Goal: Task Accomplishment & Management: Use online tool/utility

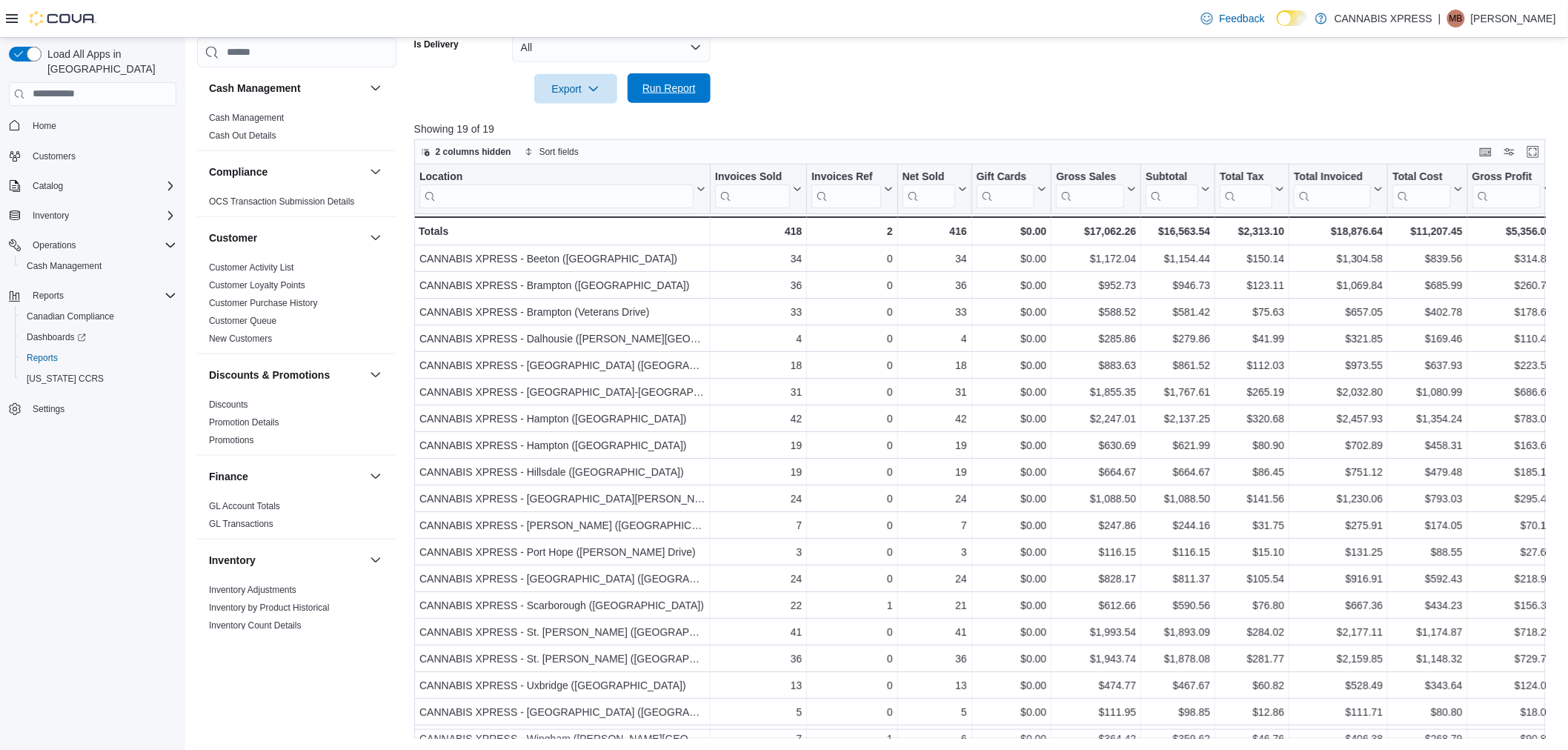
scroll to position [867, 0]
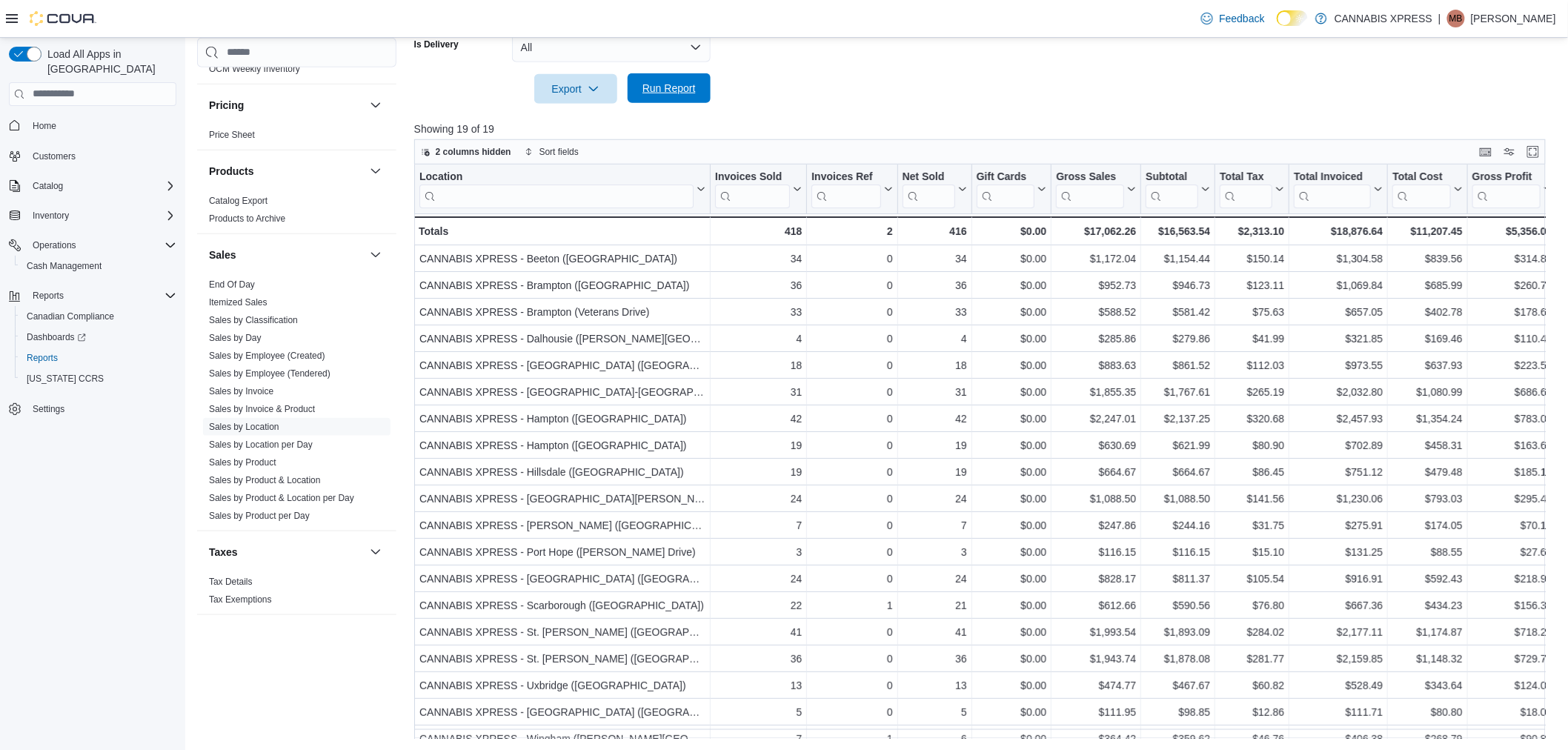
click at [683, 81] on span "Run Report" at bounding box center [669, 88] width 54 height 15
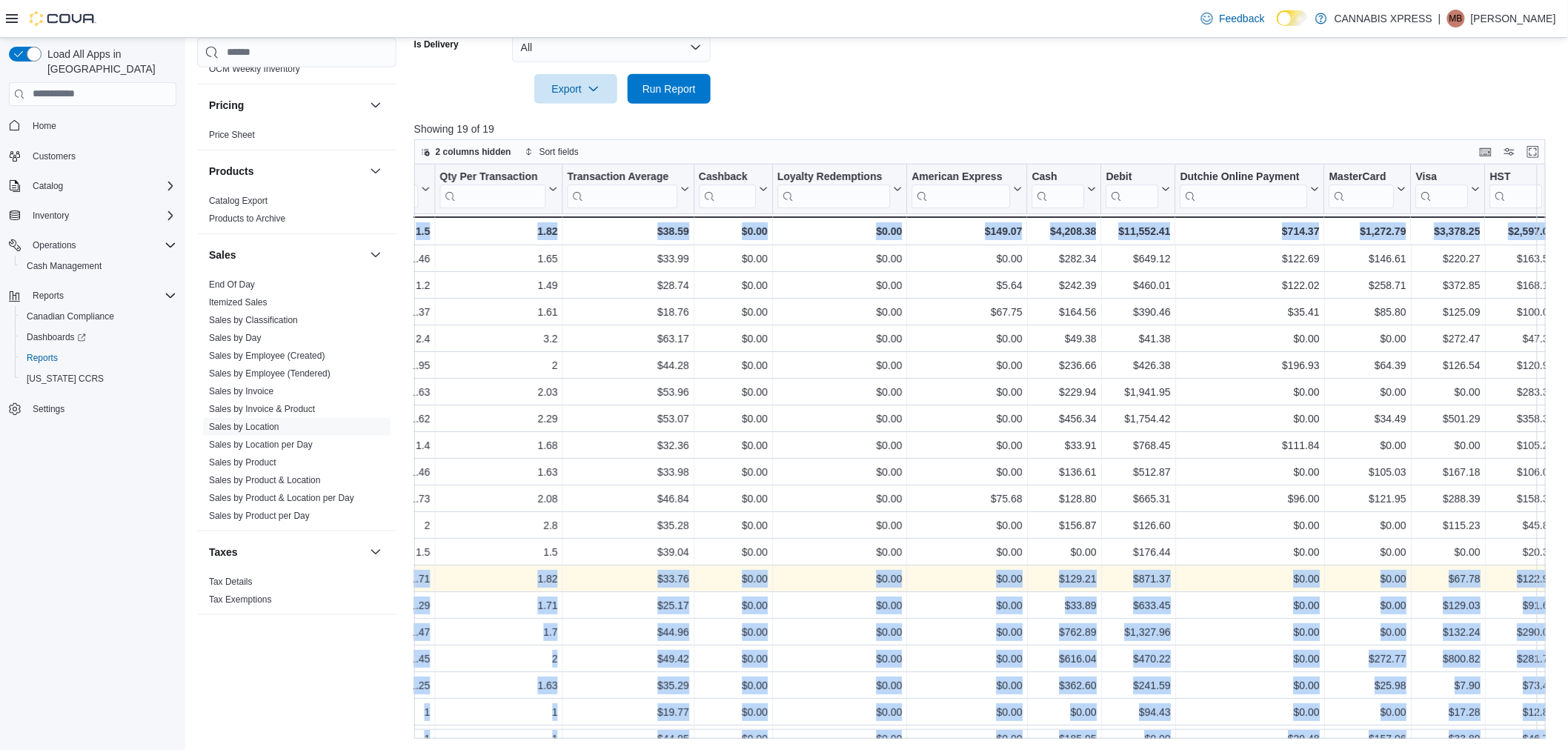
scroll to position [0, 1663]
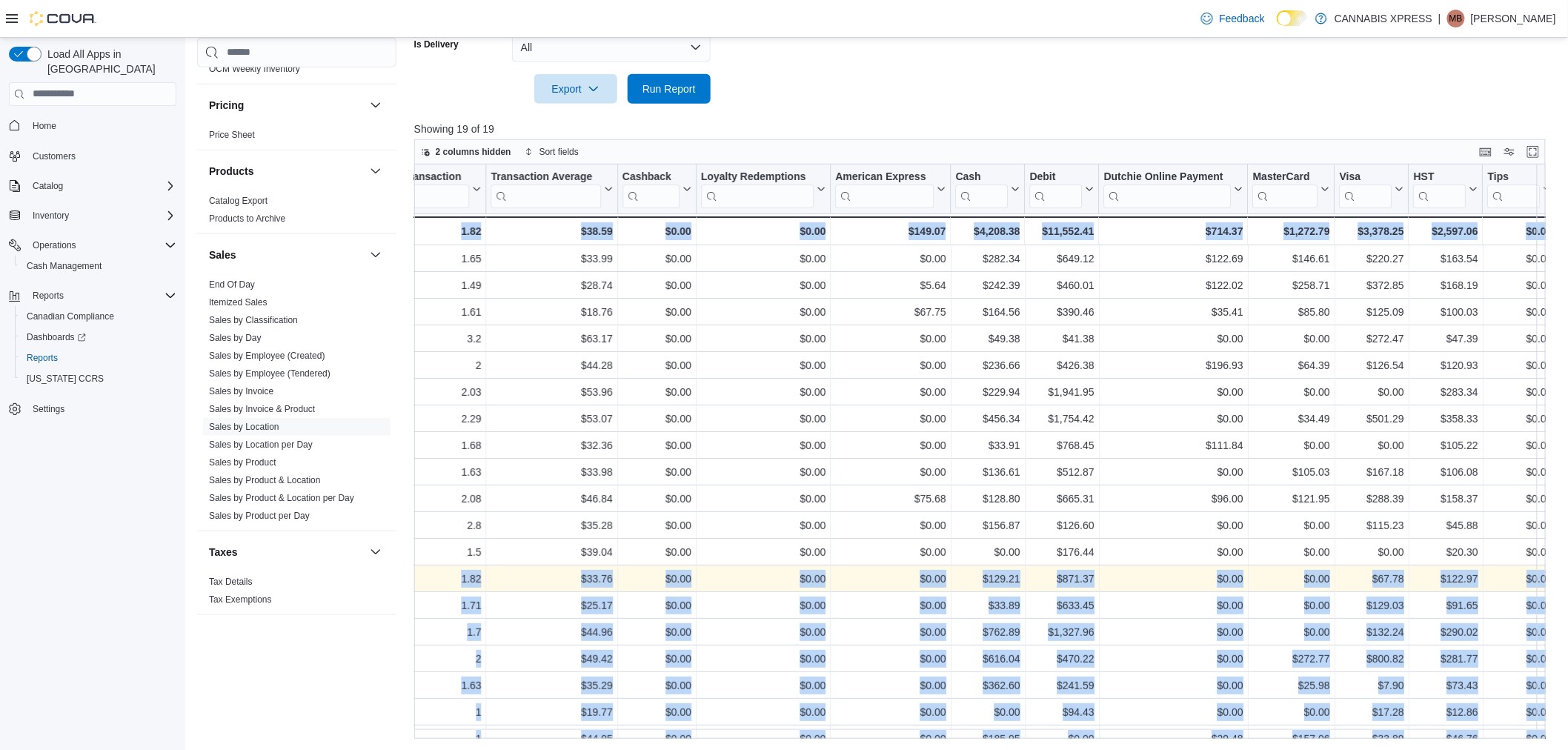
drag, startPoint x: 423, startPoint y: 574, endPoint x: 1567, endPoint y: 571, distance: 1144.0
click at [669, 90] on span "Run Report" at bounding box center [669, 88] width 54 height 15
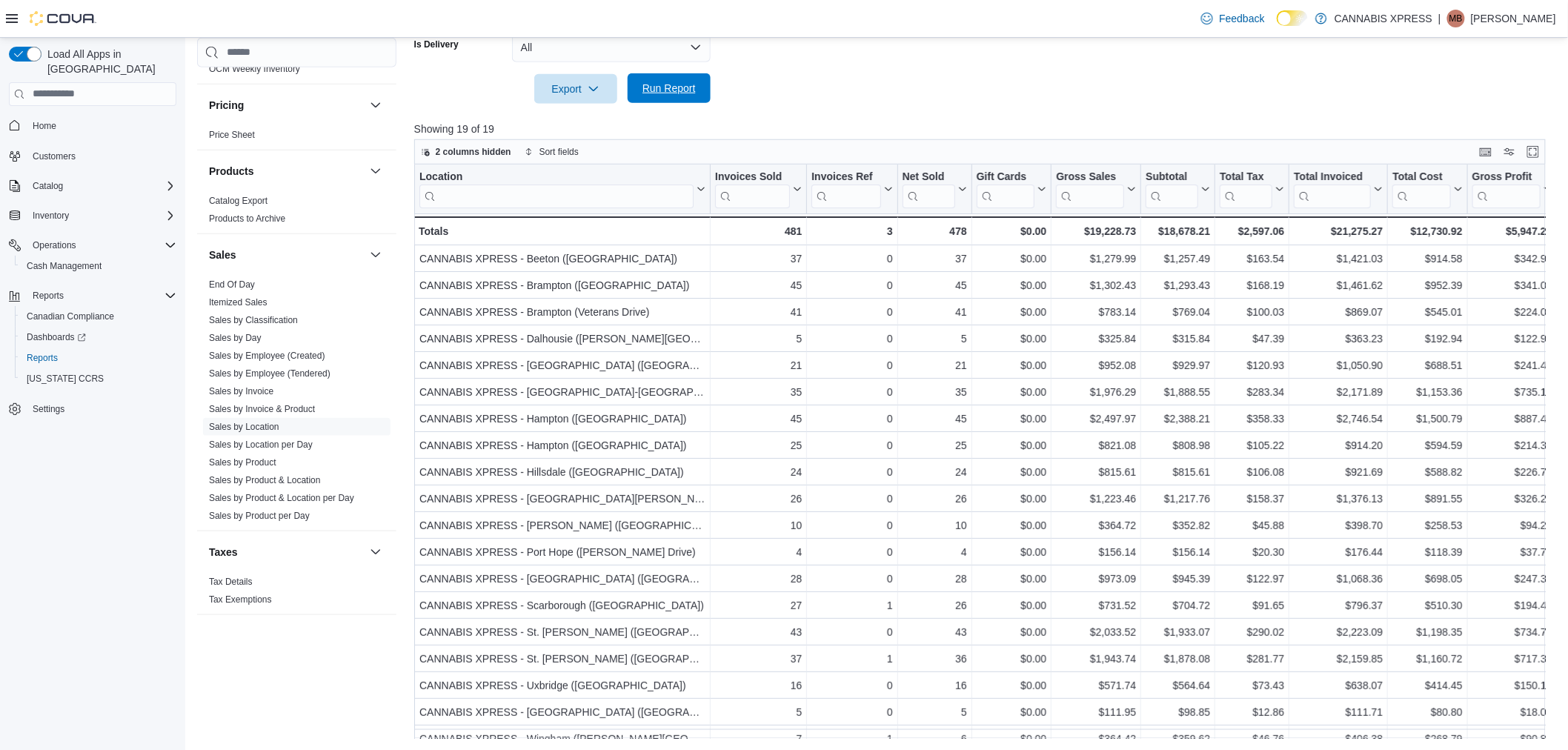
click at [674, 93] on span "Run Report" at bounding box center [669, 88] width 54 height 15
click at [674, 91] on span "Run Report" at bounding box center [669, 88] width 54 height 15
click at [692, 92] on span "Run Report" at bounding box center [669, 88] width 54 height 15
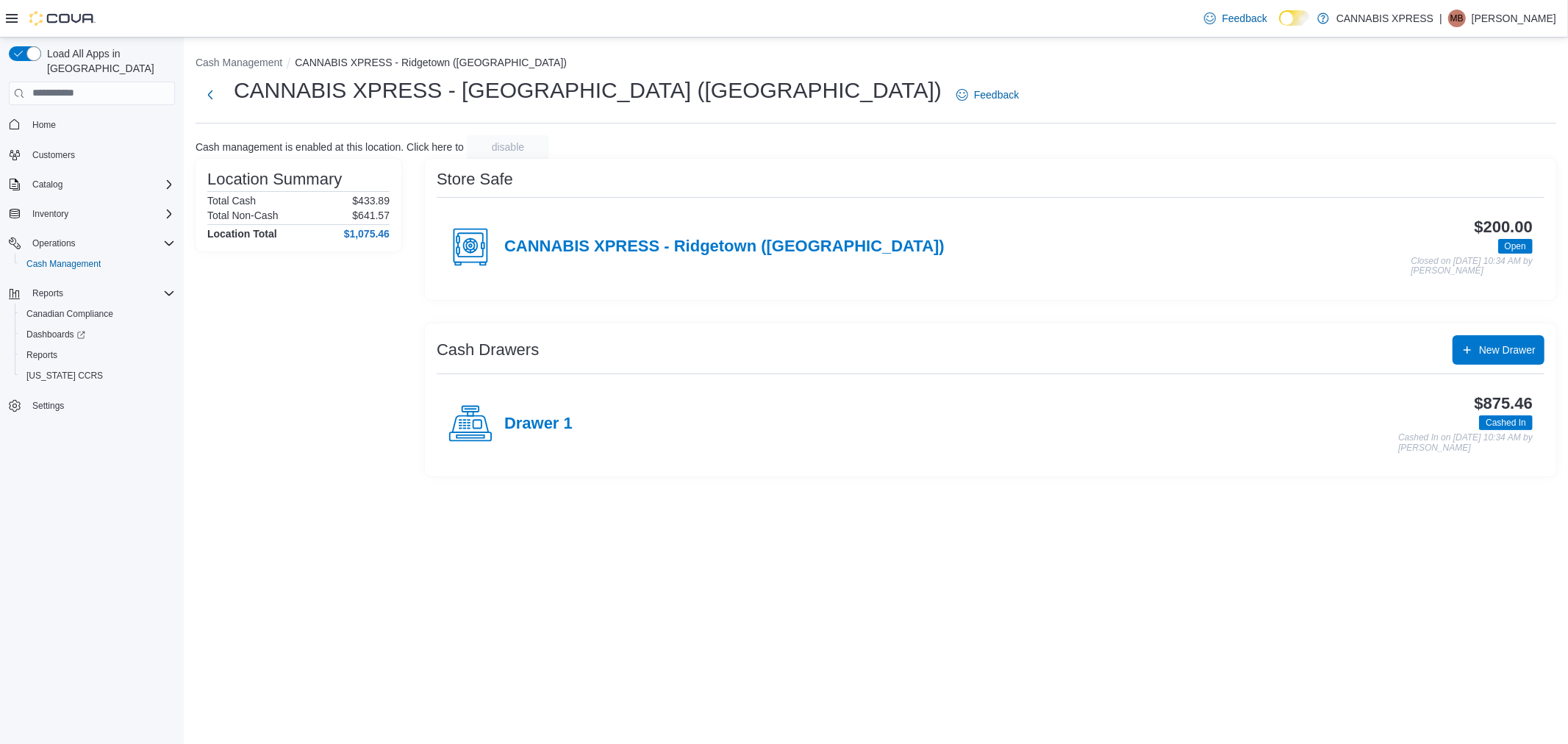
click at [559, 435] on div "Drawer 1" at bounding box center [510, 424] width 124 height 44
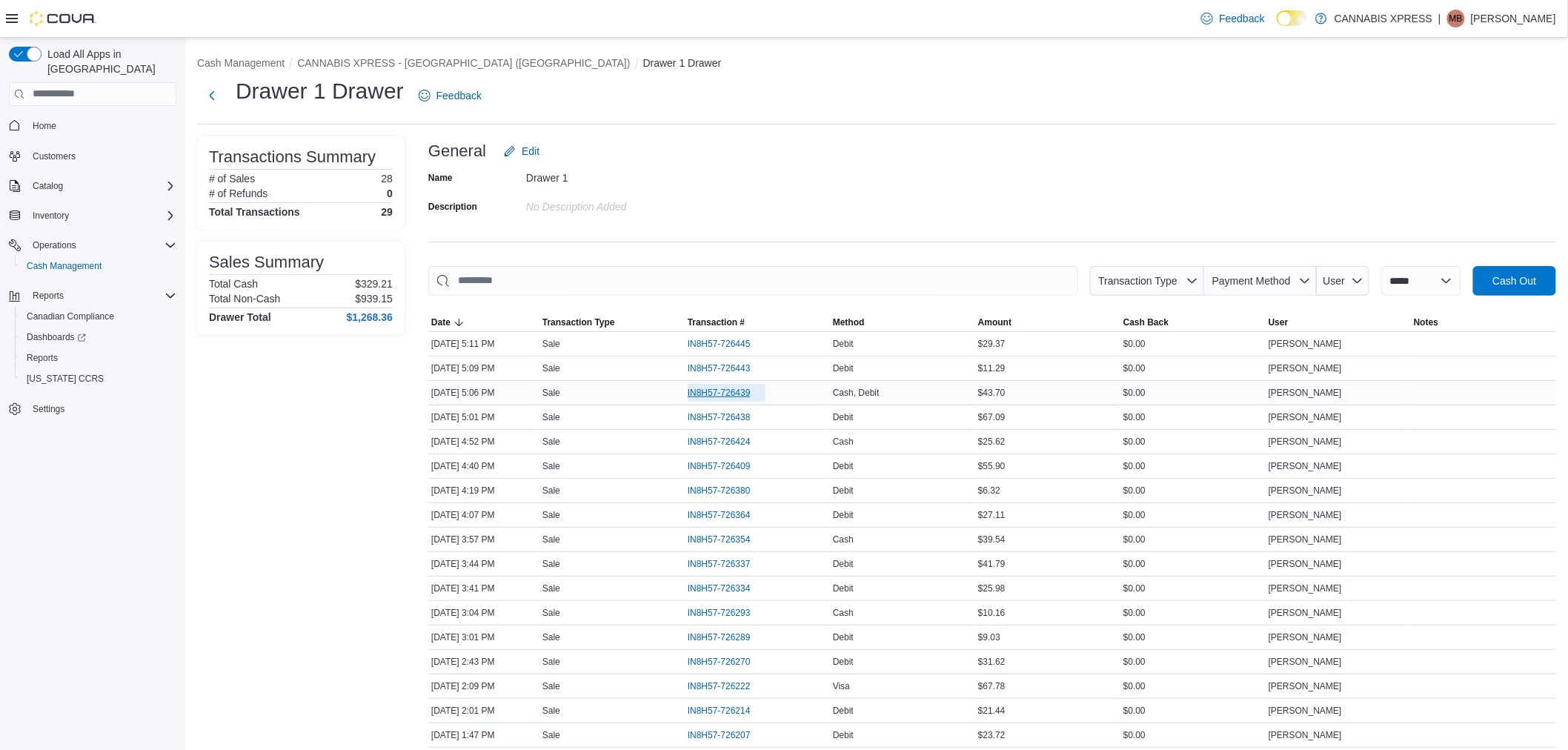
click at [730, 395] on span "IN8H57-726439" at bounding box center [718, 392] width 63 height 12
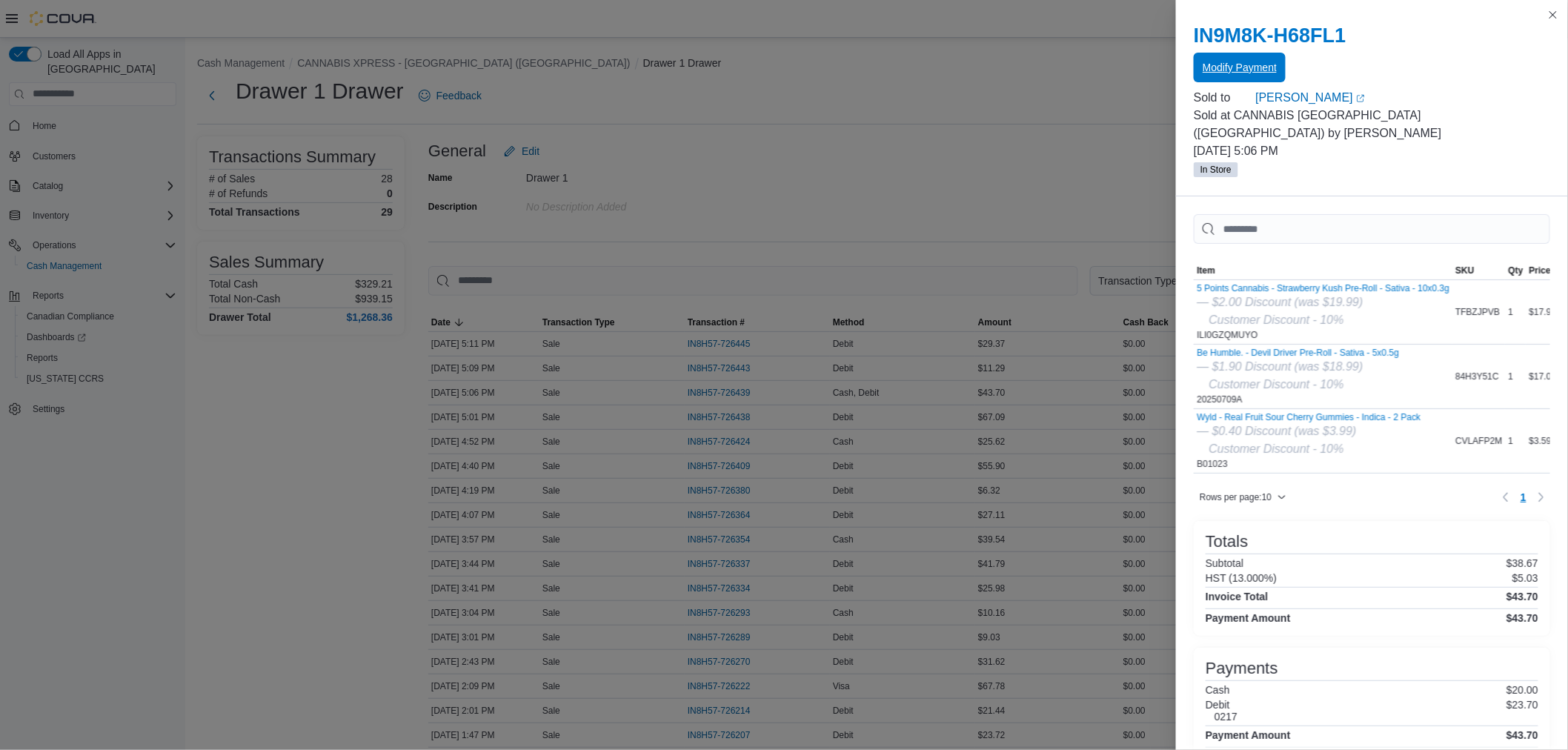
click at [1226, 71] on span "Modify Payment" at bounding box center [1239, 67] width 74 height 15
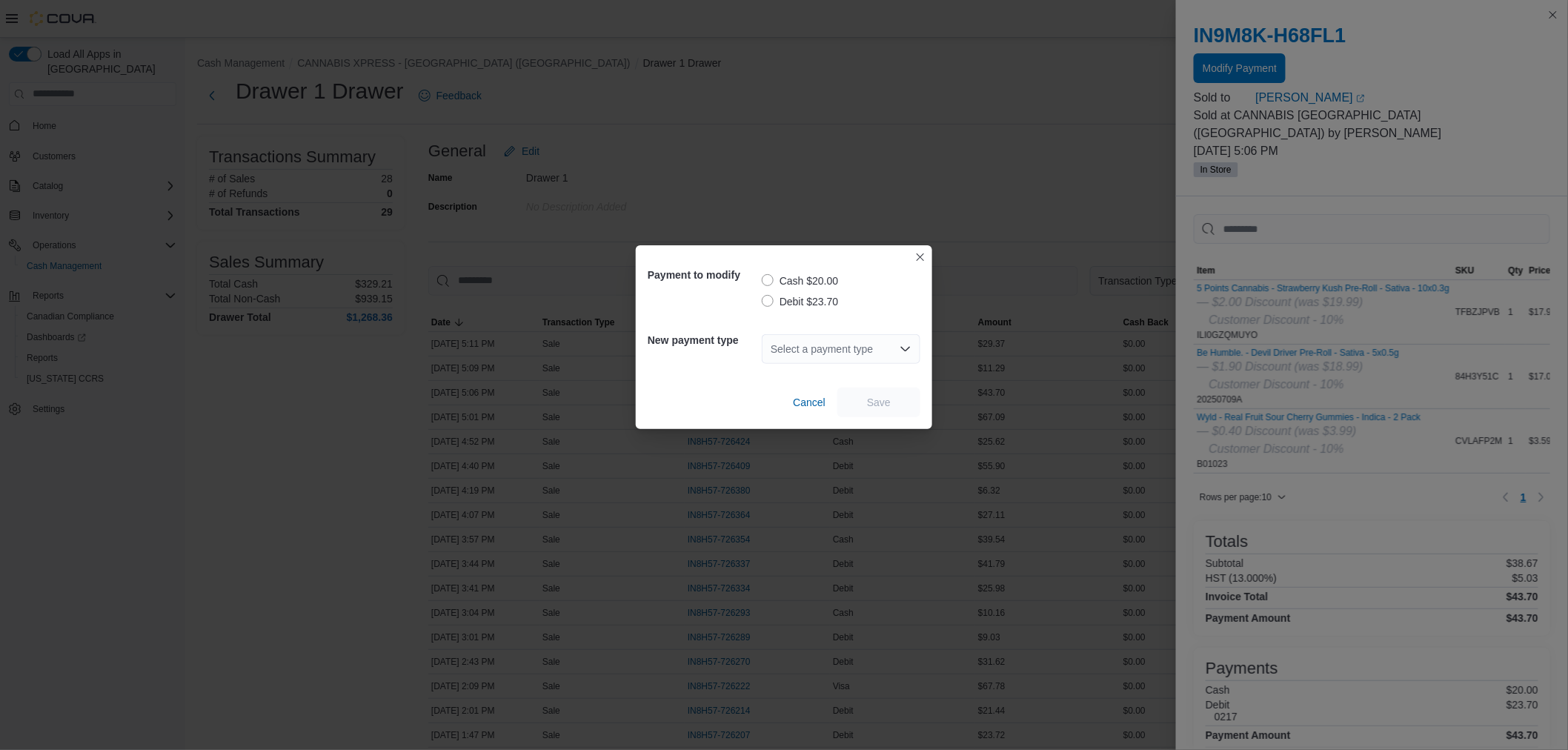
click at [767, 301] on label "Debit $23.70" at bounding box center [800, 302] width 77 height 18
click at [792, 351] on div "Select a payment type" at bounding box center [841, 348] width 159 height 29
type input "***"
click at [797, 372] on span "Mas terCard" at bounding box center [850, 374] width 123 height 15
click at [847, 386] on div "Cancel Save" at bounding box center [784, 396] width 272 height 41
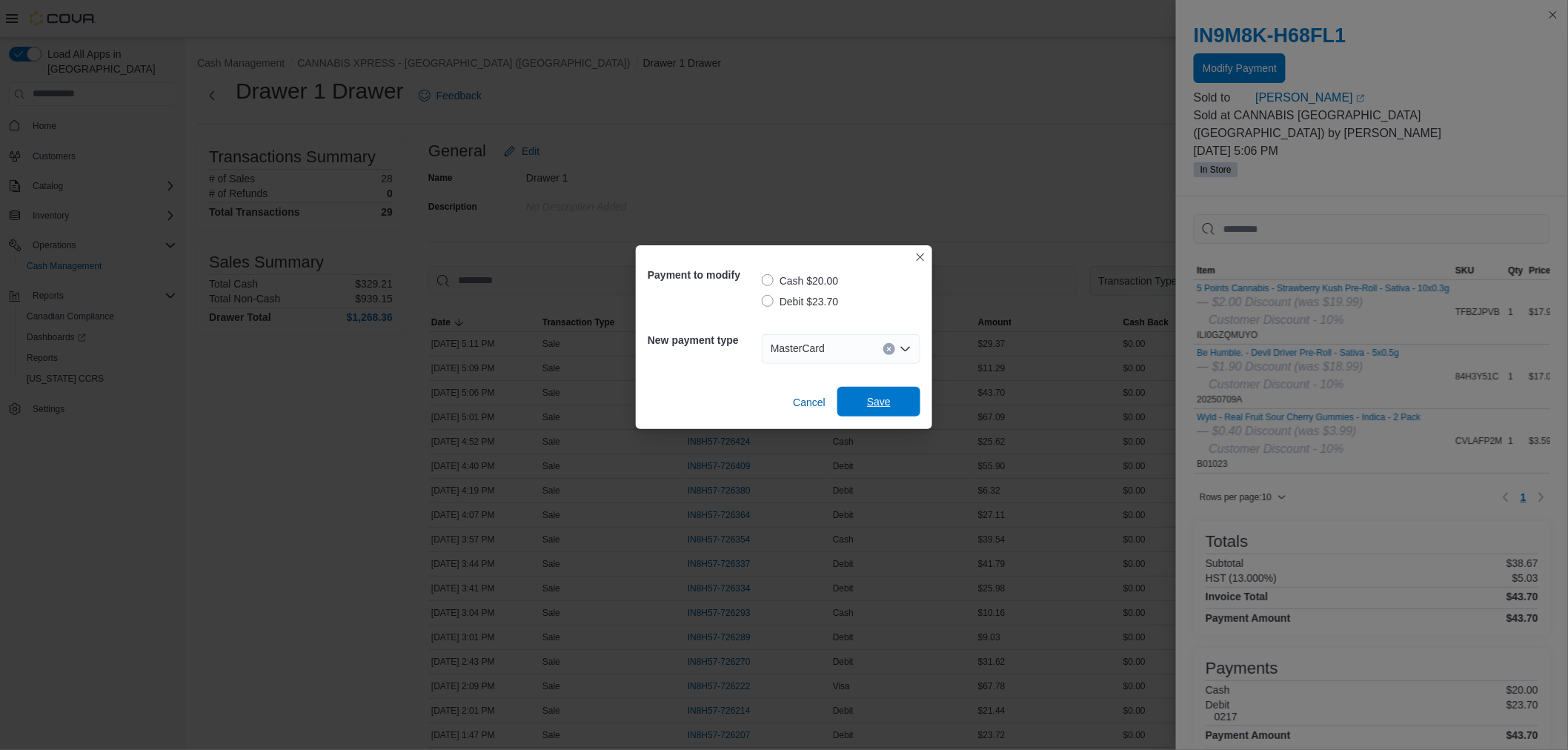
click at [878, 401] on span "Save" at bounding box center [878, 402] width 24 height 15
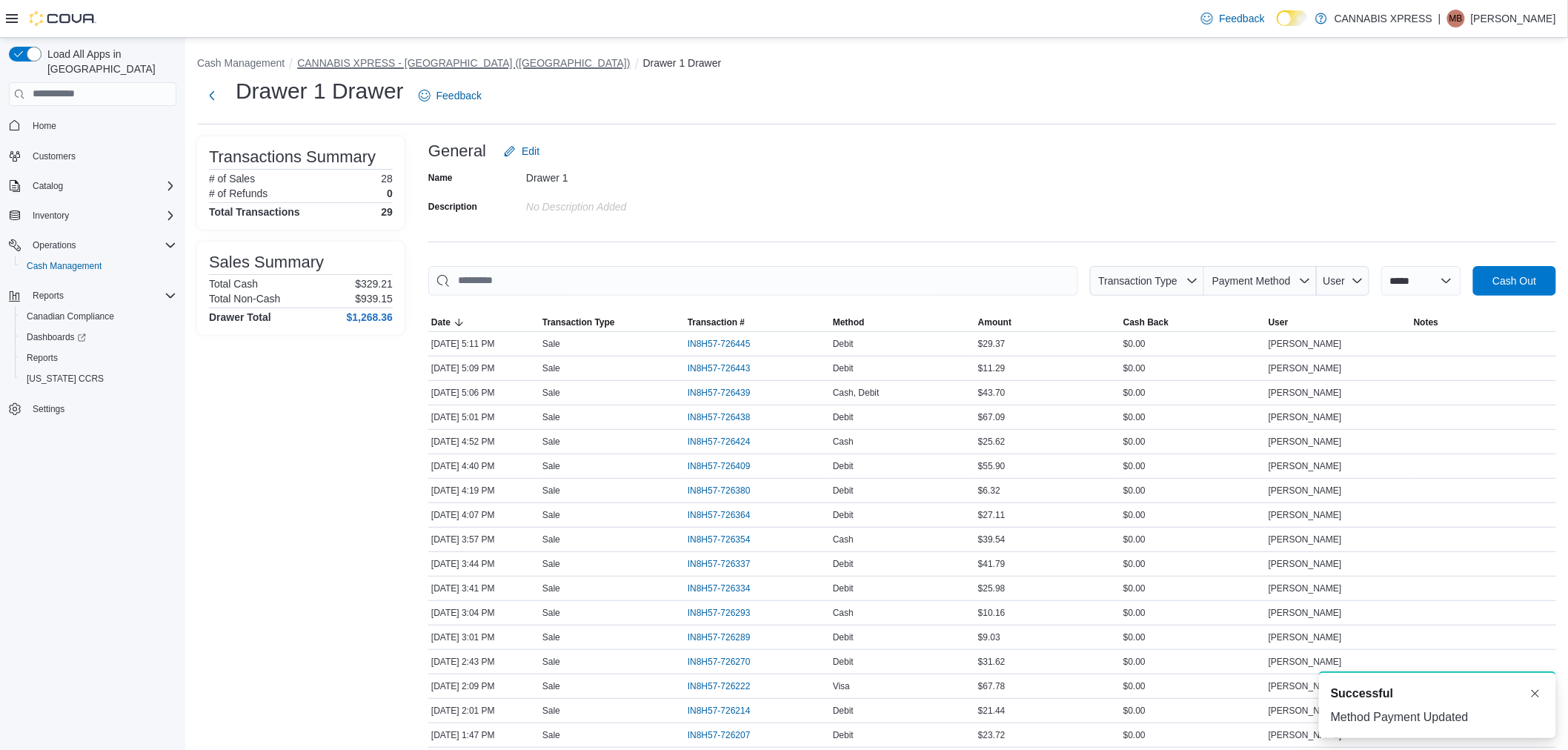
click at [419, 62] on button "CANNABIS XPRESS - [GEOGRAPHIC_DATA] ([GEOGRAPHIC_DATA])" at bounding box center [463, 62] width 333 height 12
